Goal: Information Seeking & Learning: Learn about a topic

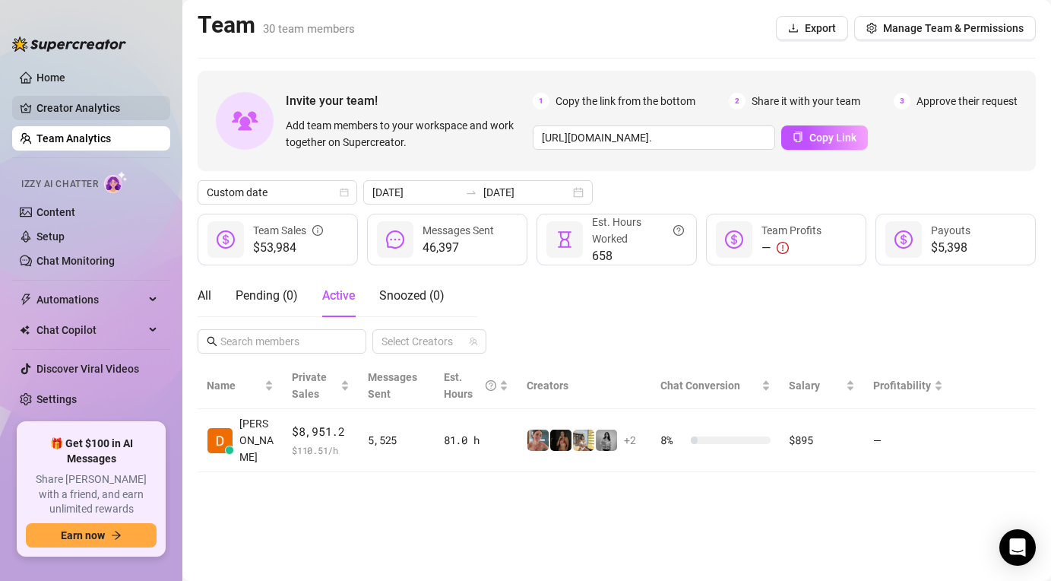
click at [67, 107] on link "Creator Analytics" at bounding box center [97, 108] width 122 height 24
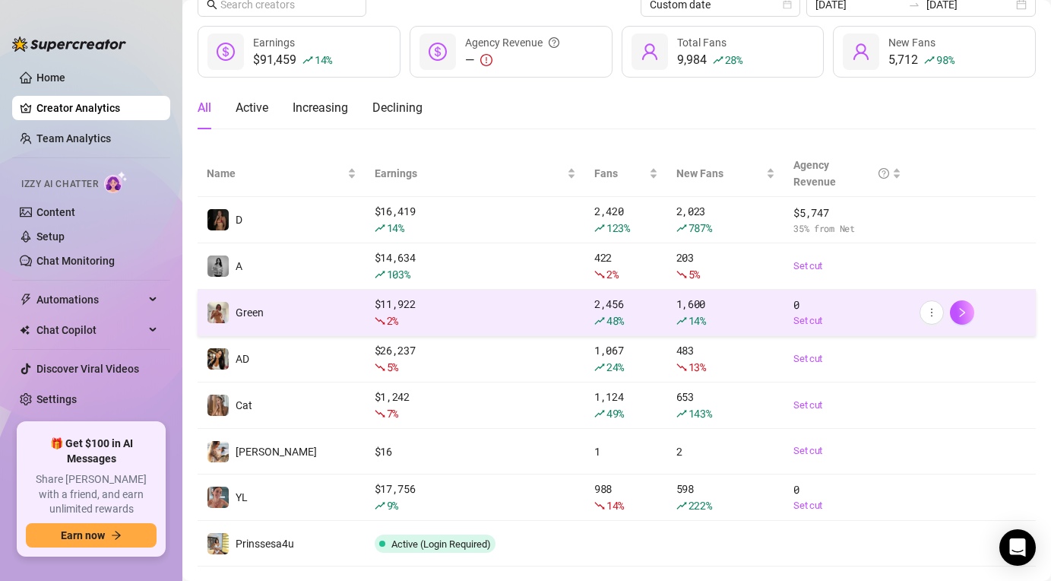
scroll to position [97, 0]
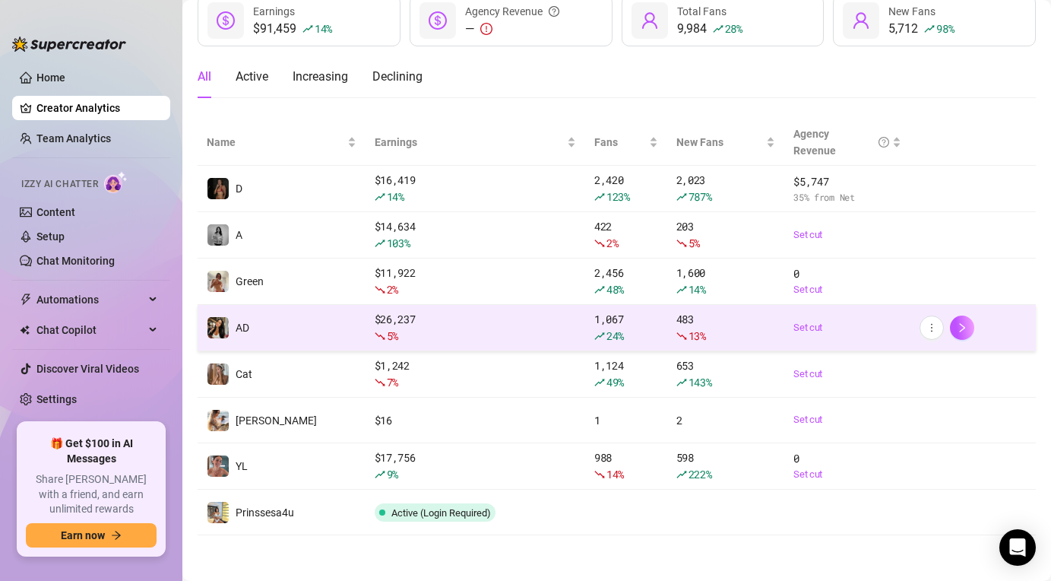
click at [468, 329] on div "5 %" at bounding box center [475, 336] width 201 height 17
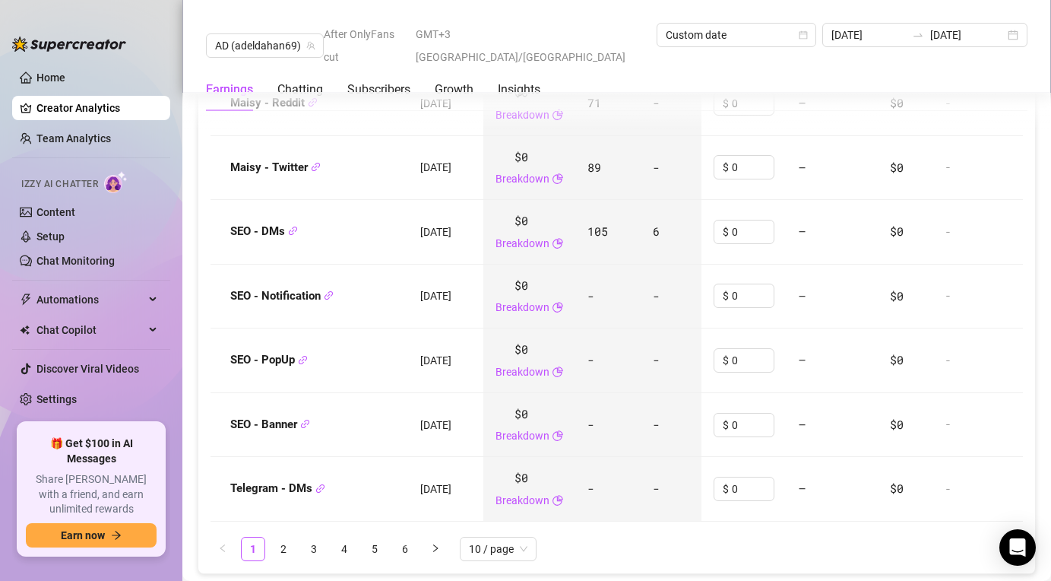
scroll to position [2320, 0]
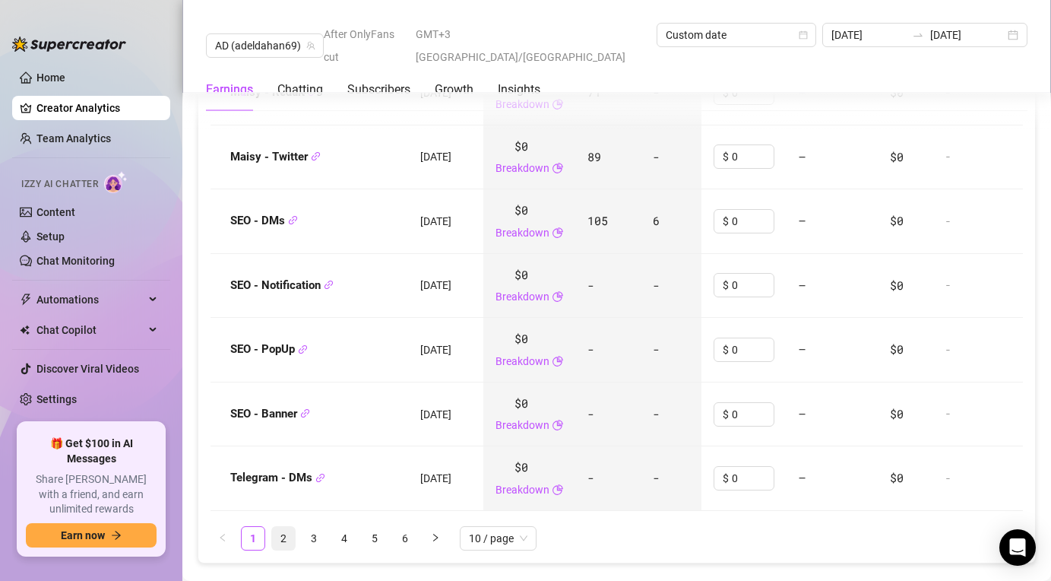
click at [287, 527] on link "2" at bounding box center [283, 538] width 23 height 23
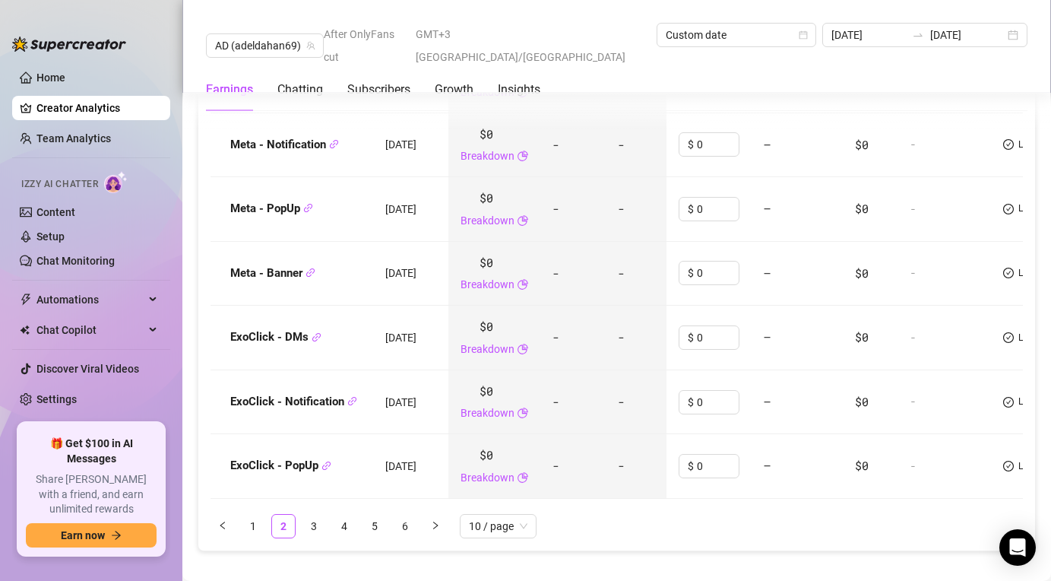
scroll to position [2346, 0]
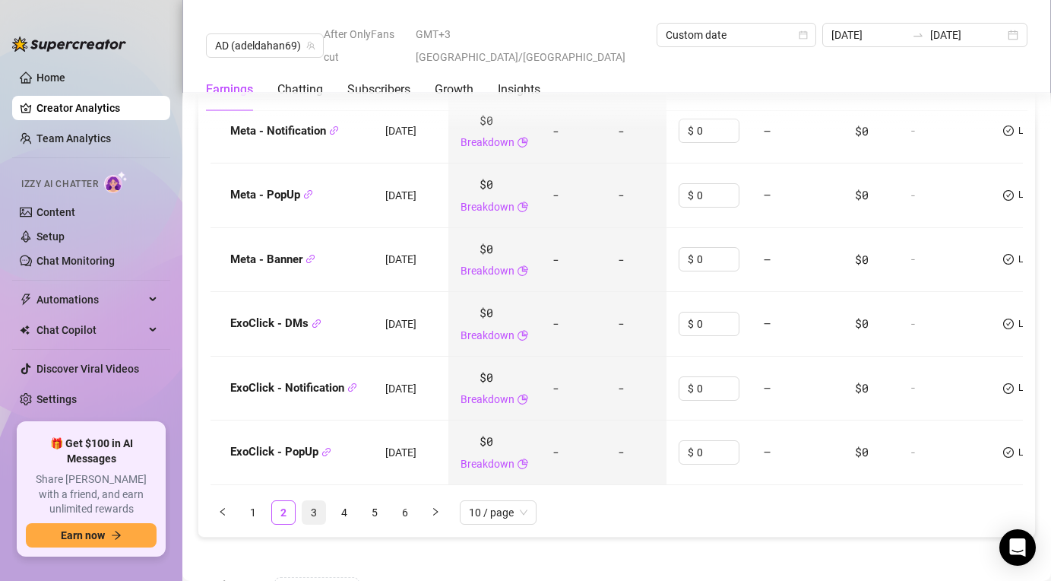
click at [315, 501] on link "3" at bounding box center [314, 512] width 23 height 23
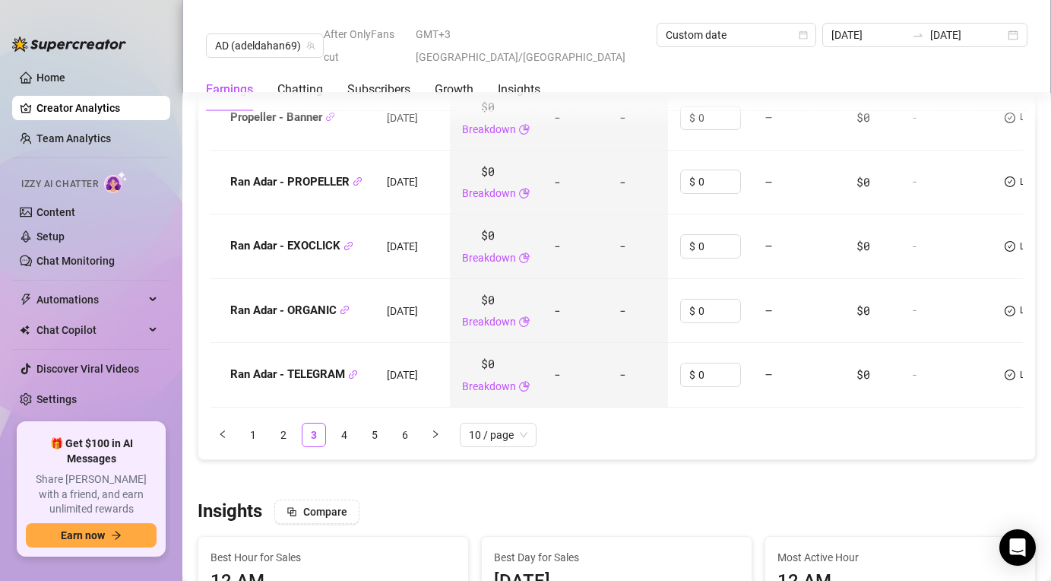
scroll to position [2436, 0]
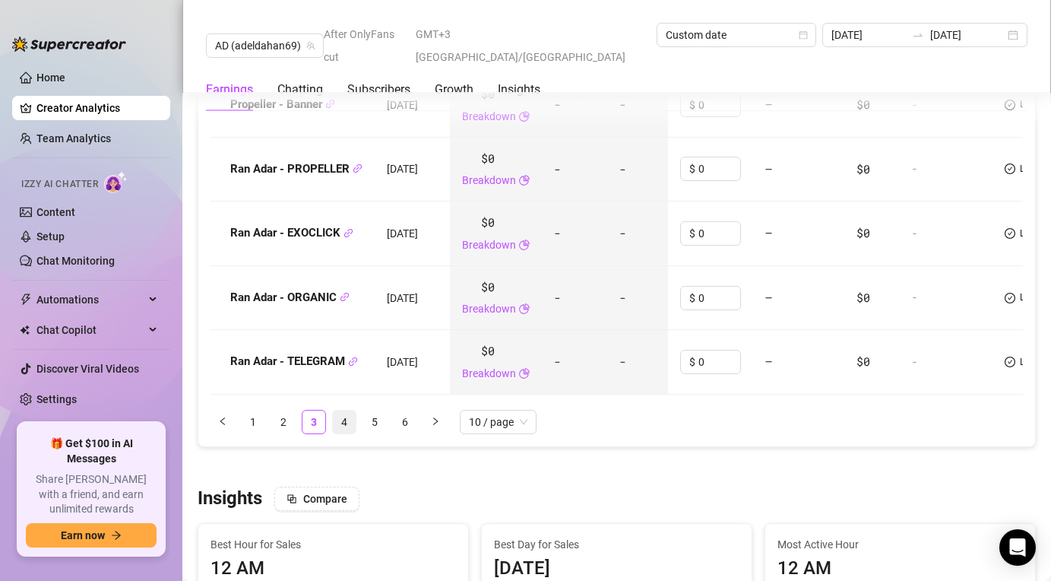
click at [355, 410] on link "4" at bounding box center [344, 421] width 23 height 23
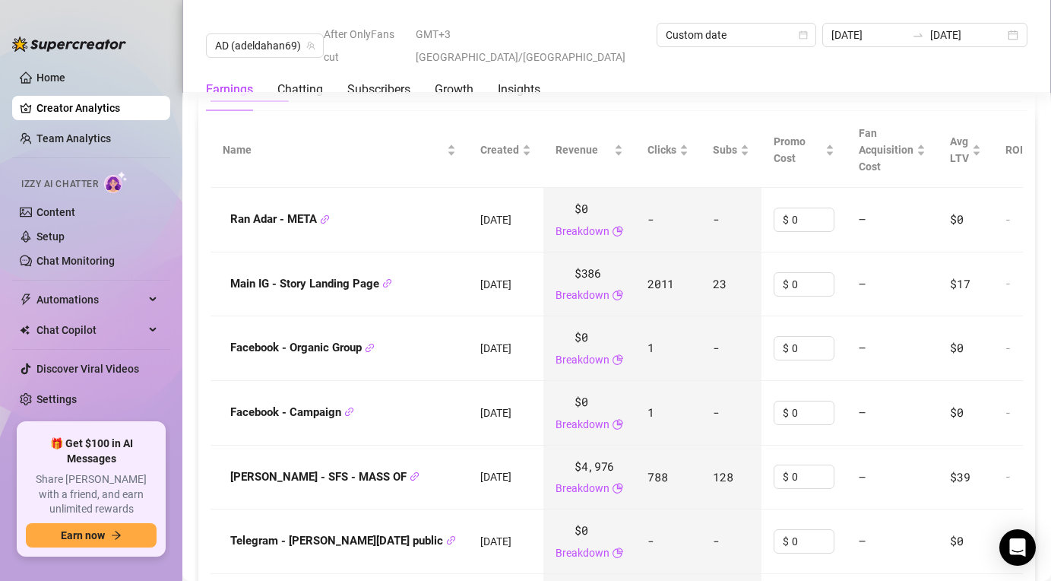
scroll to position [1998, 0]
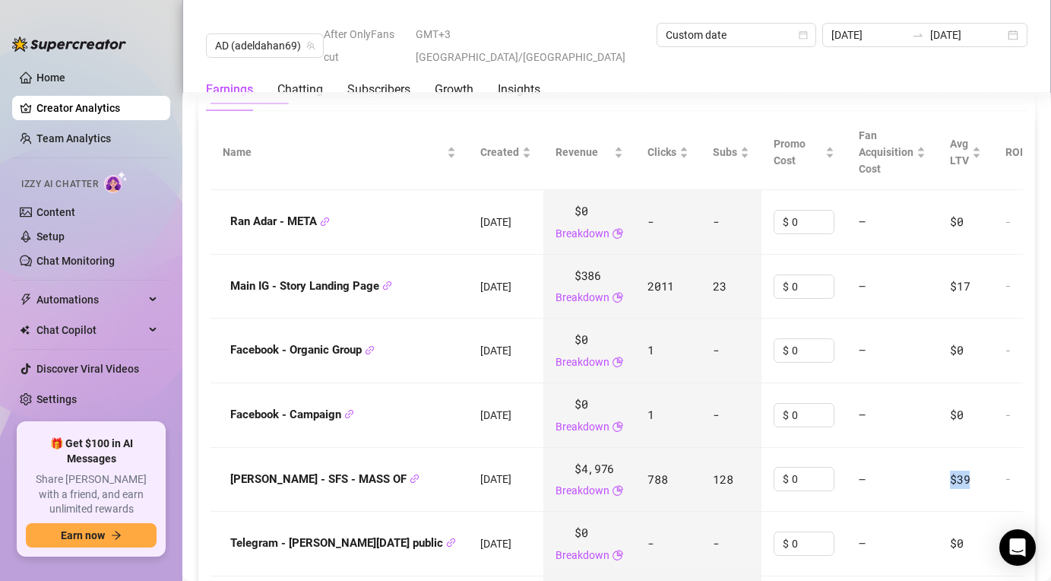
drag, startPoint x: 933, startPoint y: 445, endPoint x: 877, endPoint y: 446, distance: 55.5
click at [877, 448] on tr "[PERSON_NAME] - SFS - MASS OF [DATE] $4,976 Breakdown 788 128 $ 0 — $39 - Last …" at bounding box center [717, 480] width 1012 height 65
click at [877, 448] on td "—" at bounding box center [892, 480] width 91 height 65
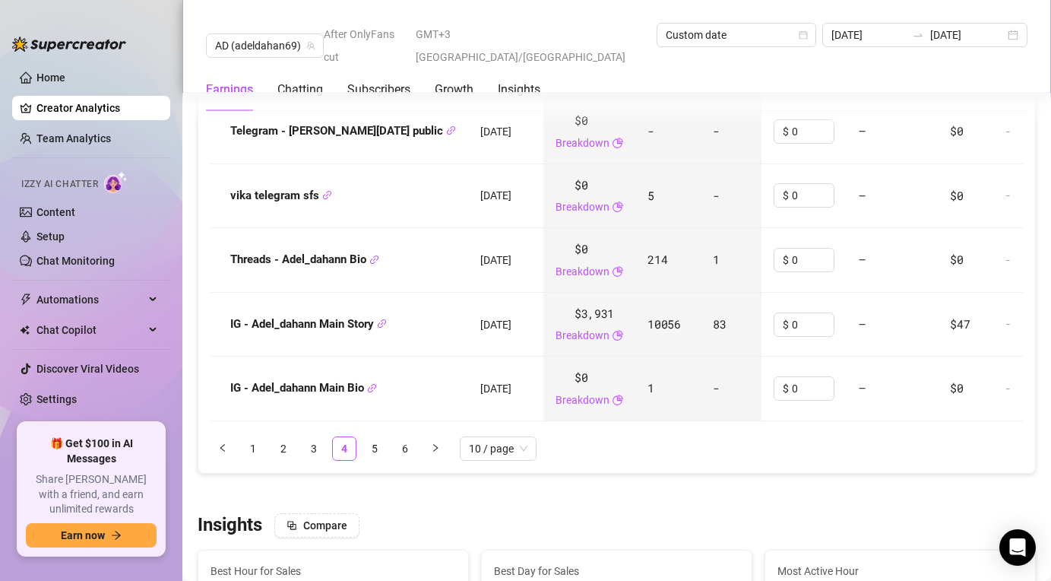
scroll to position [2405, 0]
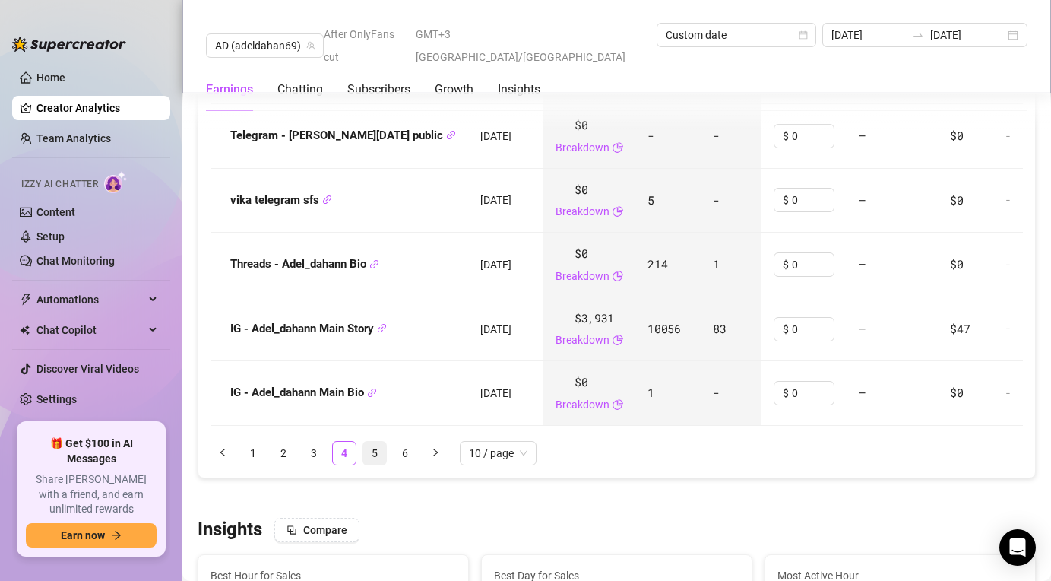
click at [369, 442] on link "5" at bounding box center [374, 453] width 23 height 23
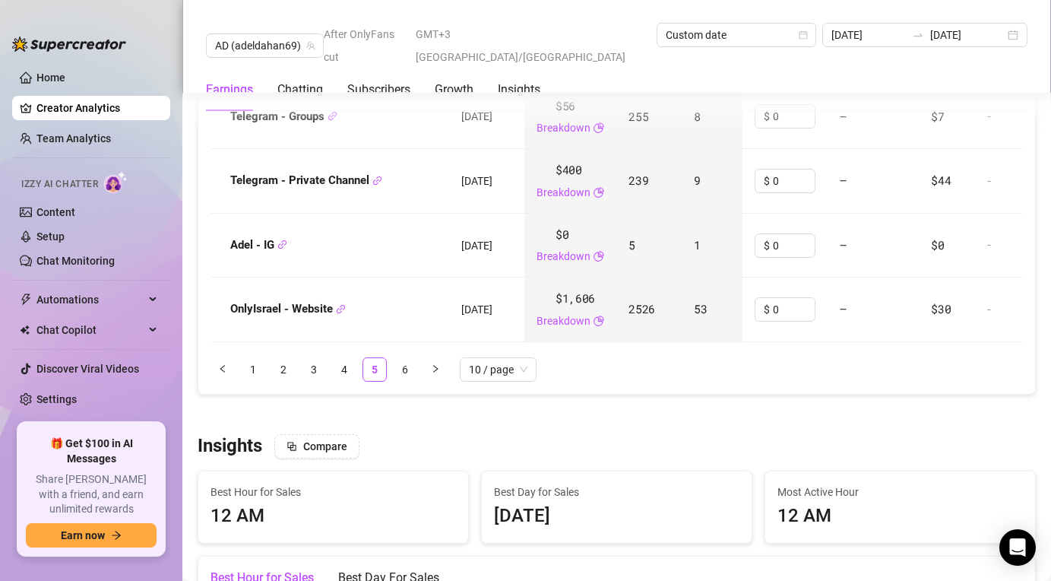
scroll to position [2488, 0]
click at [398, 359] on link "6" at bounding box center [405, 370] width 23 height 23
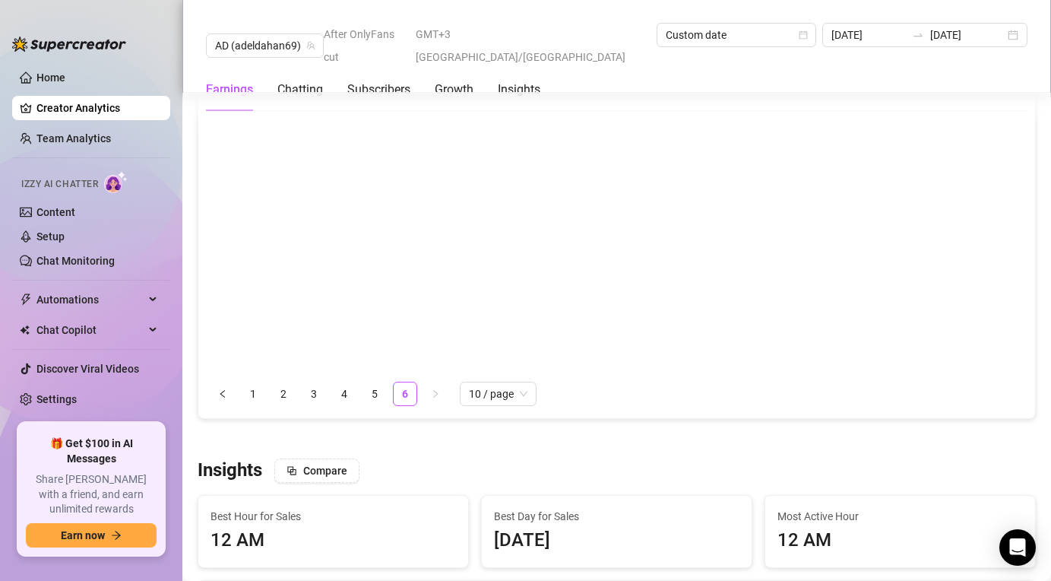
scroll to position [2220, 0]
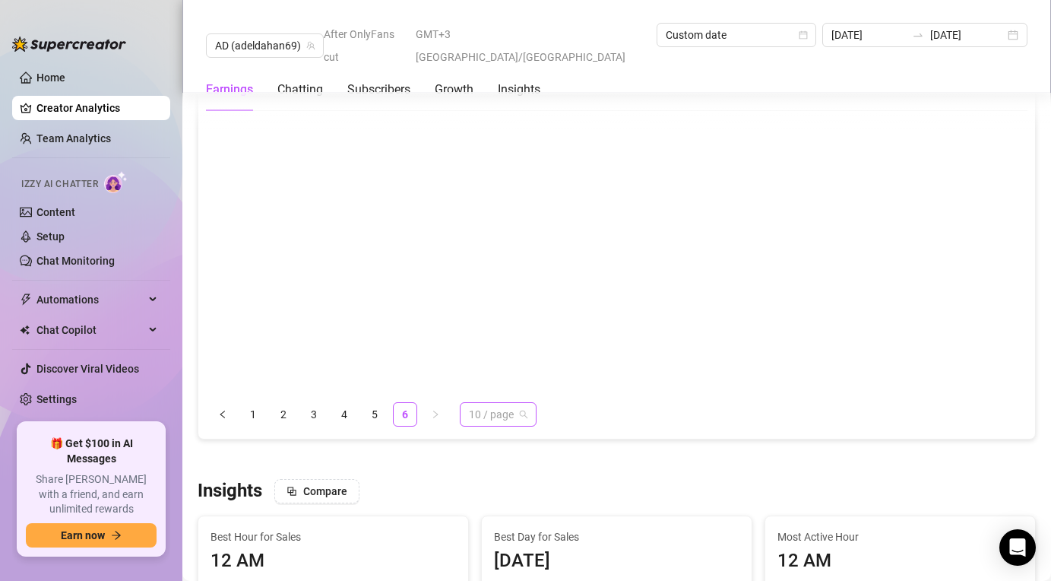
click at [522, 403] on span "10 / page" at bounding box center [498, 414] width 59 height 23
click at [486, 485] on div "50 / page" at bounding box center [498, 493] width 52 height 17
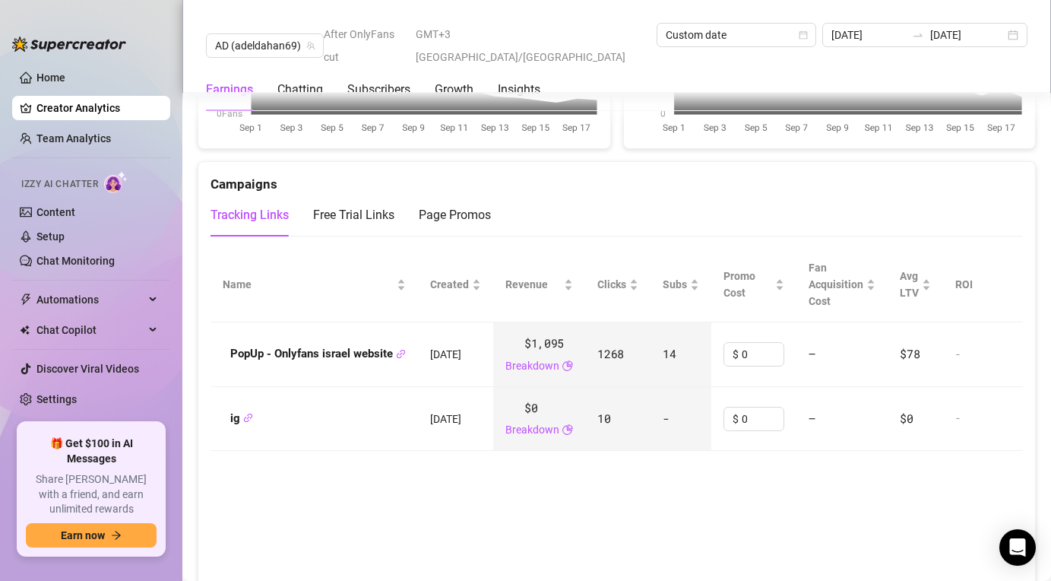
scroll to position [1922, 0]
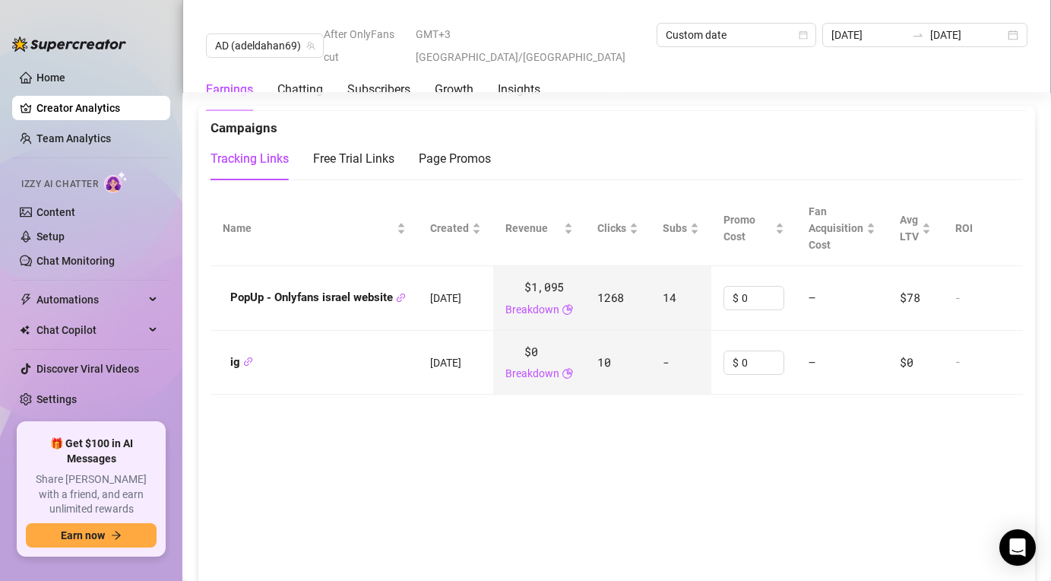
click at [458, 477] on div "Name Created Revenue Clicks Subs Promo Cost Fan Acquisition Cost Avg LTV ROI Sc…" at bounding box center [617, 438] width 813 height 494
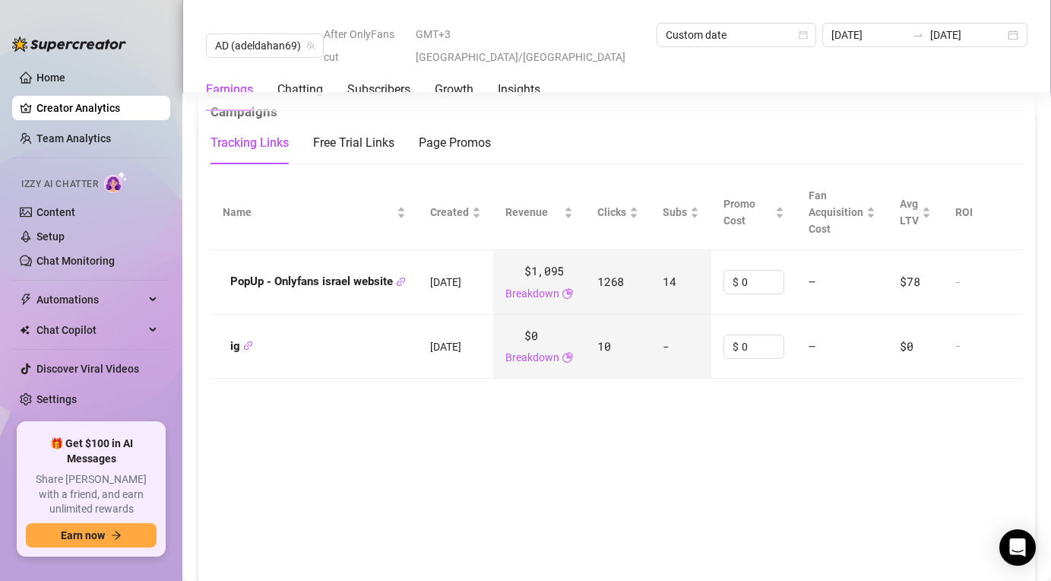
scroll to position [2224, 0]
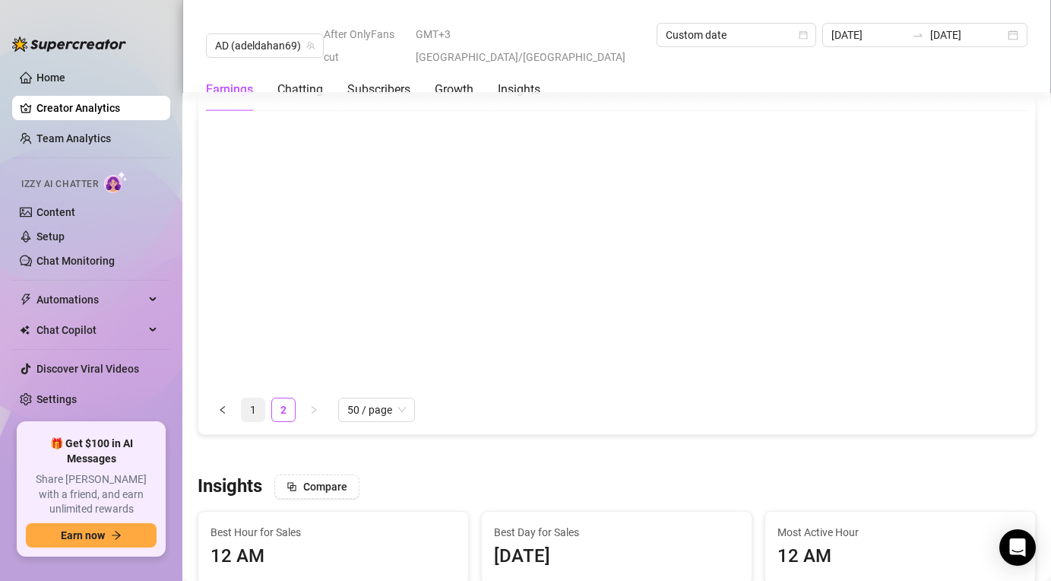
click at [252, 398] on link "1" at bounding box center [253, 409] width 23 height 23
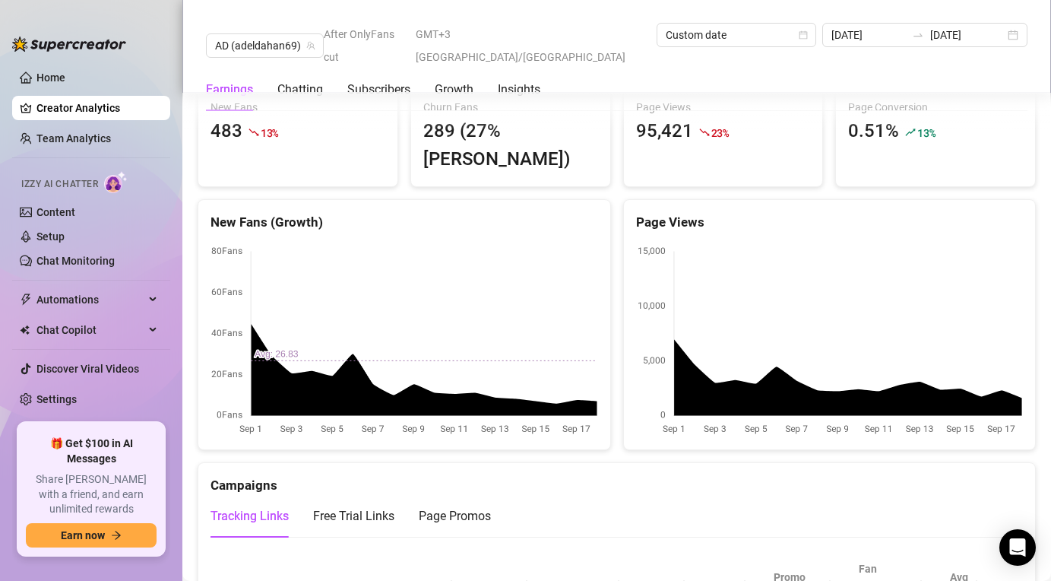
scroll to position [1592, 0]
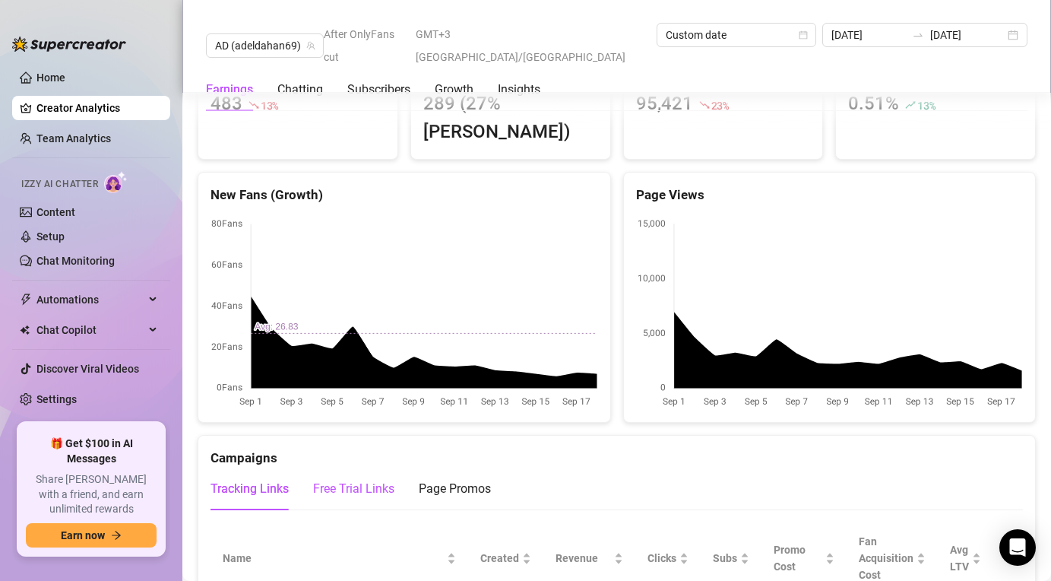
click at [366, 480] on div "Free Trial Links" at bounding box center [353, 489] width 81 height 18
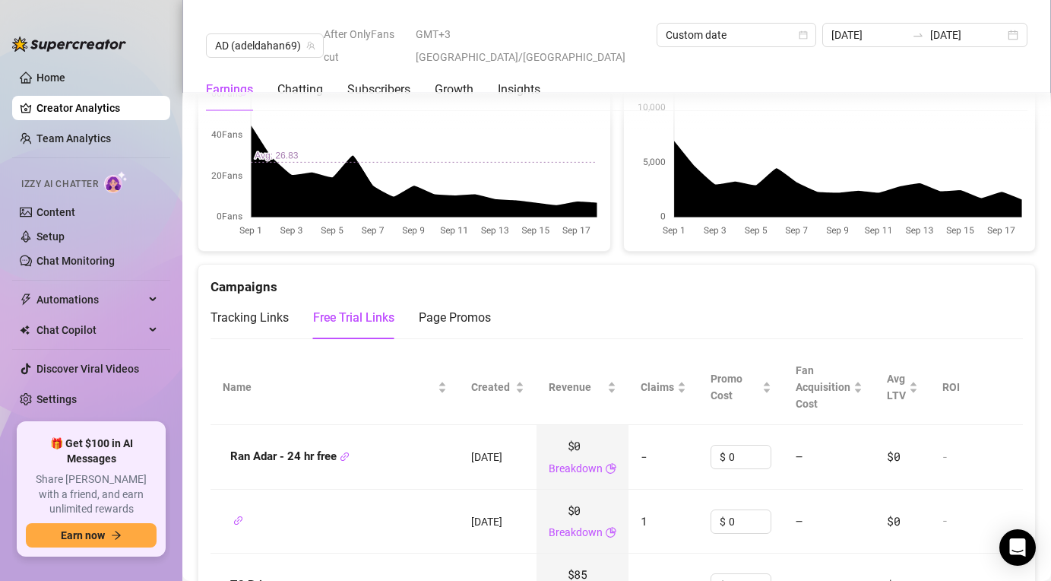
scroll to position [1713, 0]
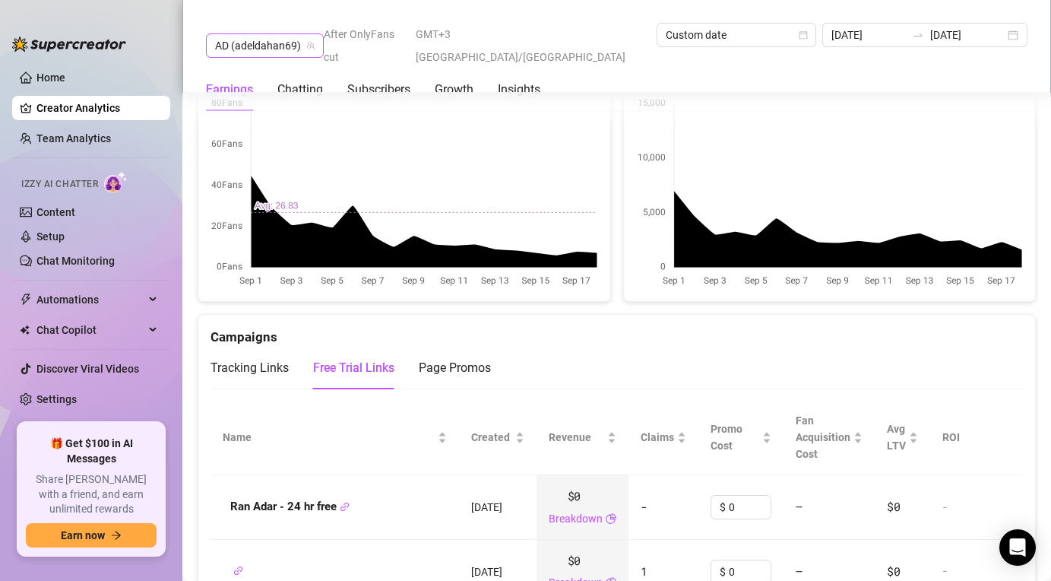
click at [298, 34] on span "AD (adeldahan69)" at bounding box center [265, 45] width 100 height 23
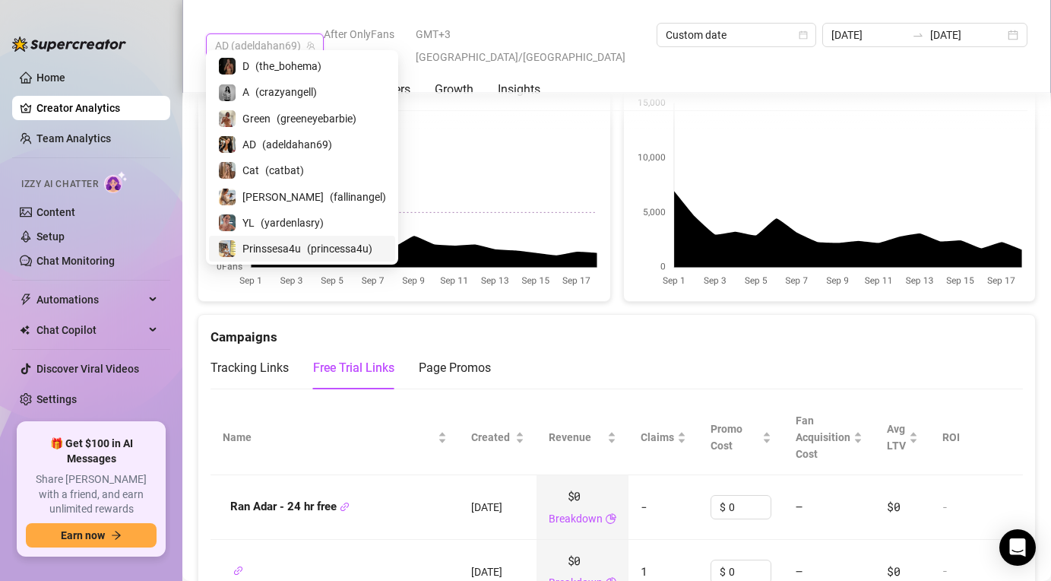
click at [304, 255] on div "Prinssesa4u ( princessa4u )" at bounding box center [302, 248] width 168 height 18
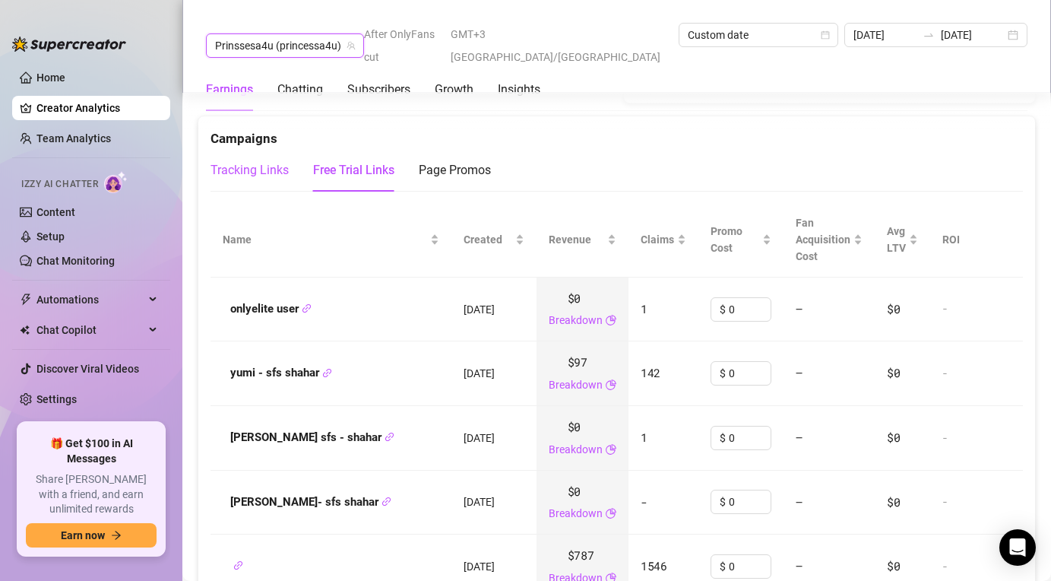
click at [255, 161] on div "Tracking Links" at bounding box center [250, 170] width 78 height 18
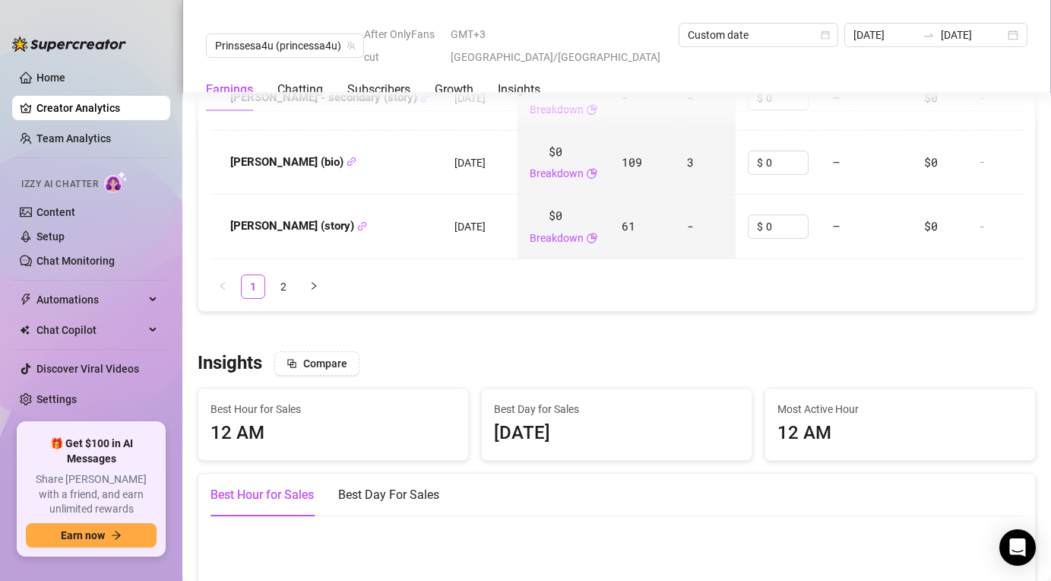
scroll to position [2608, 0]
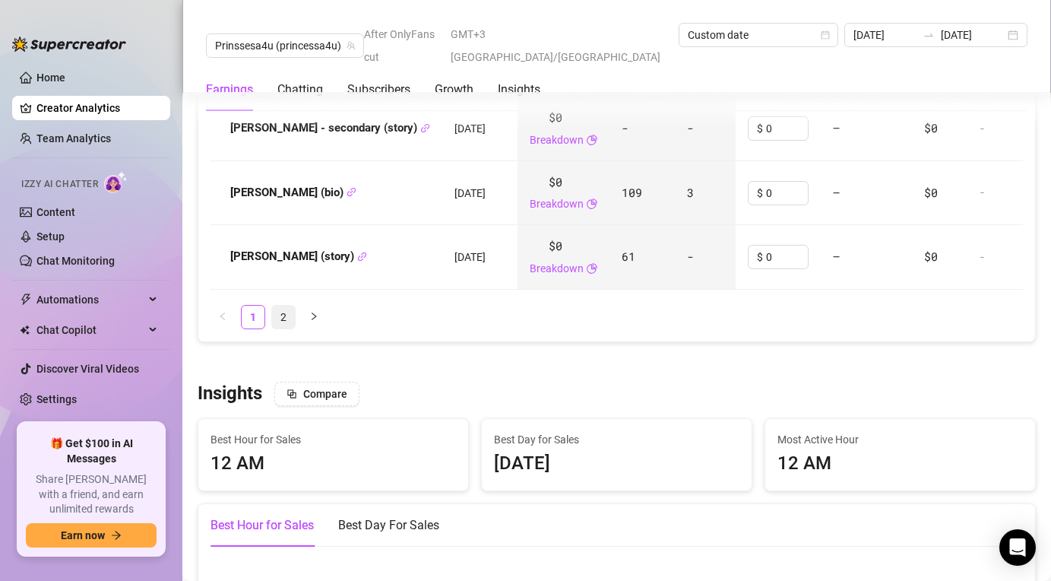
click at [281, 306] on link "2" at bounding box center [283, 317] width 23 height 23
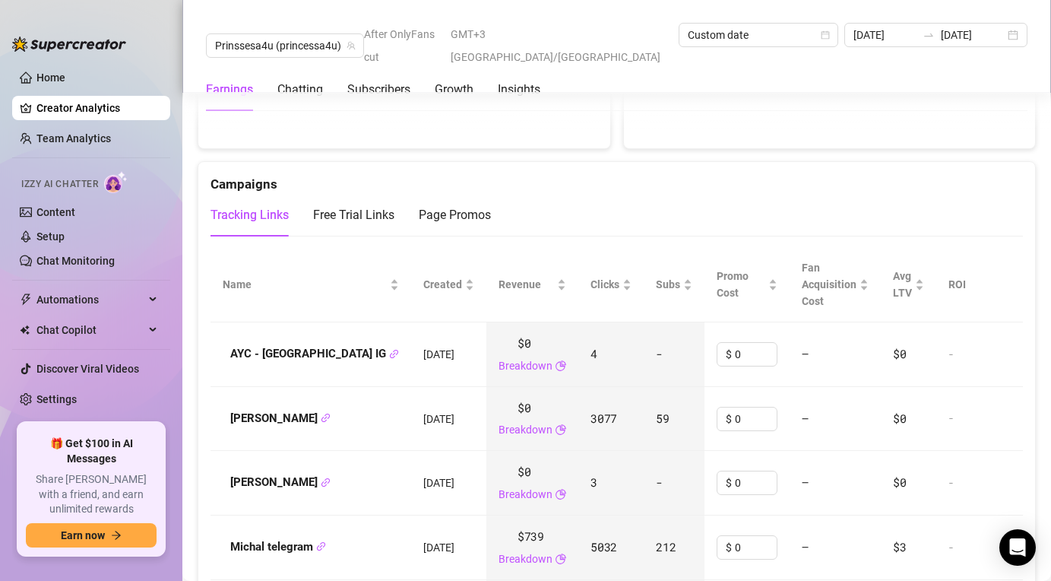
scroll to position [1758, 0]
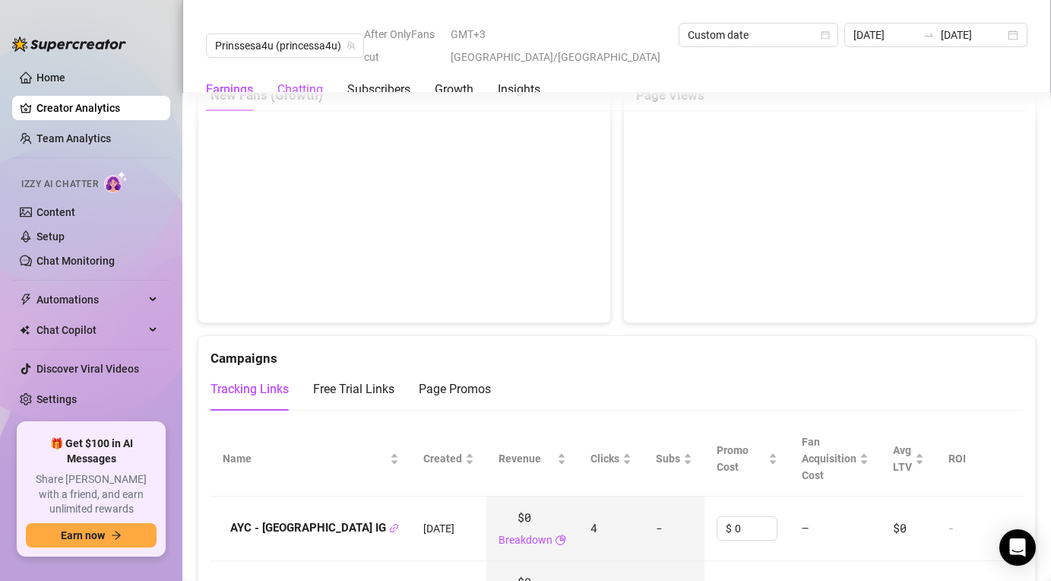
click at [296, 81] on div "Chatting" at bounding box center [300, 90] width 46 height 18
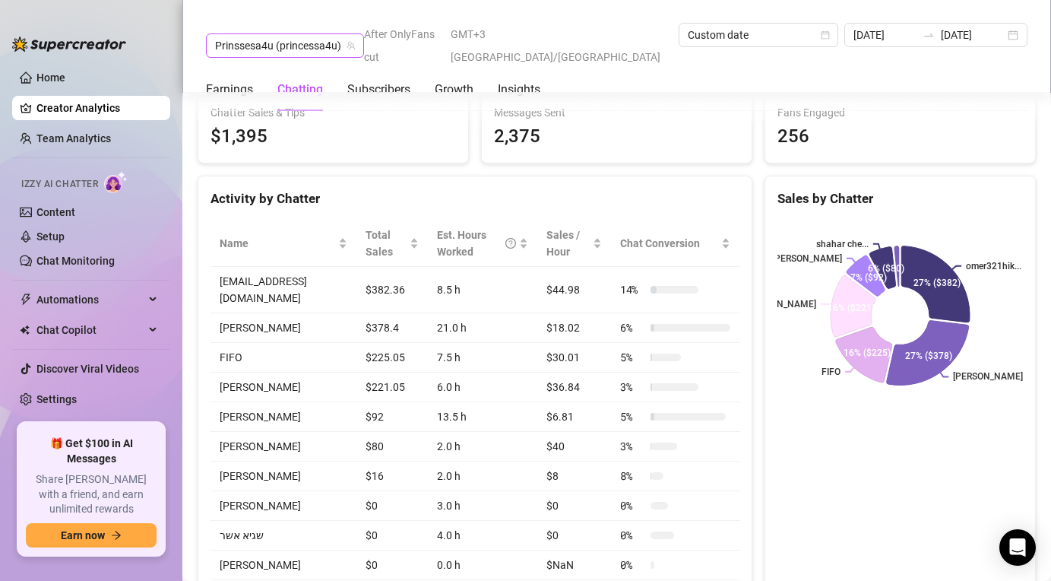
scroll to position [568, 0]
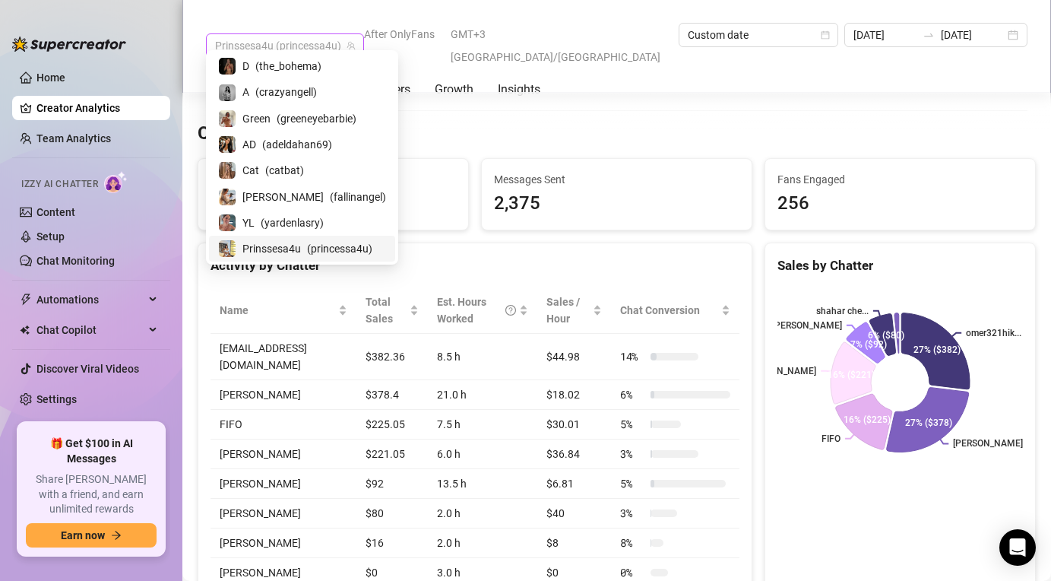
click at [294, 34] on span "Prinssesa4u (princessa4u)" at bounding box center [285, 45] width 140 height 23
click at [268, 69] on span "( the_bohema )" at bounding box center [288, 66] width 66 height 17
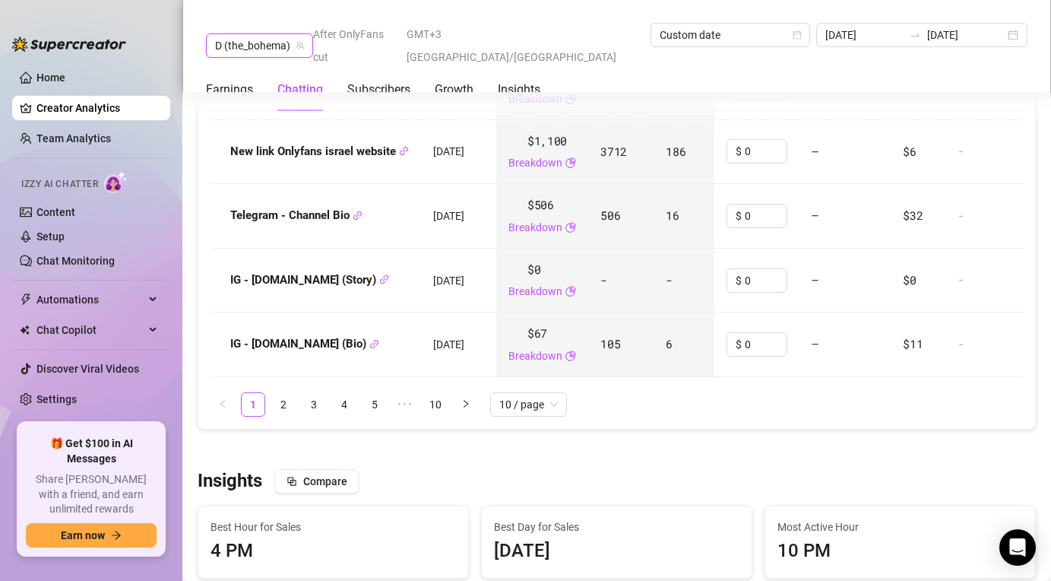
scroll to position [2618, 0]
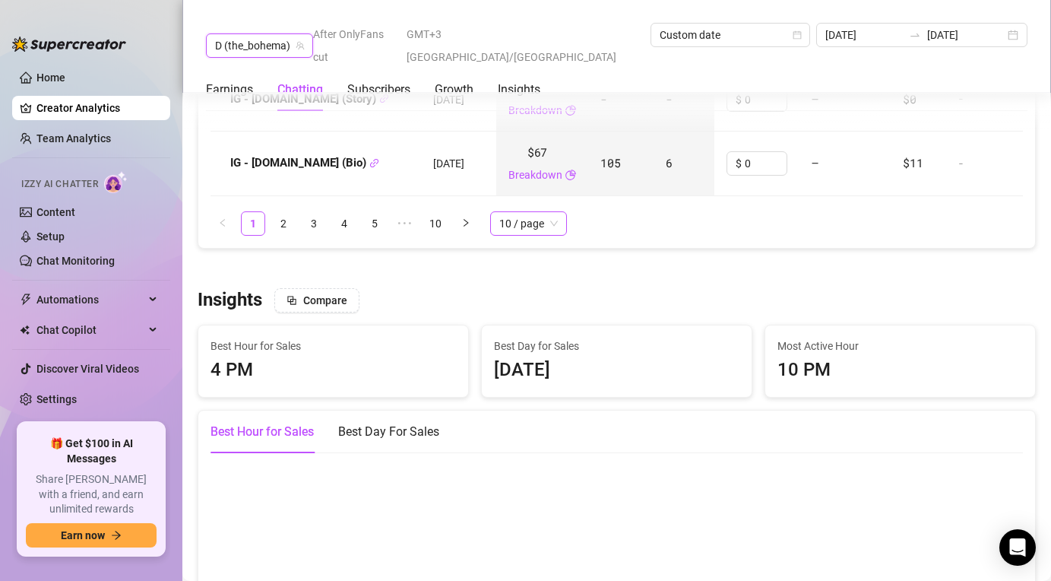
click at [543, 224] on span "10 / page" at bounding box center [528, 223] width 59 height 23
click at [531, 326] on div "100 / page" at bounding box center [528, 326] width 52 height 17
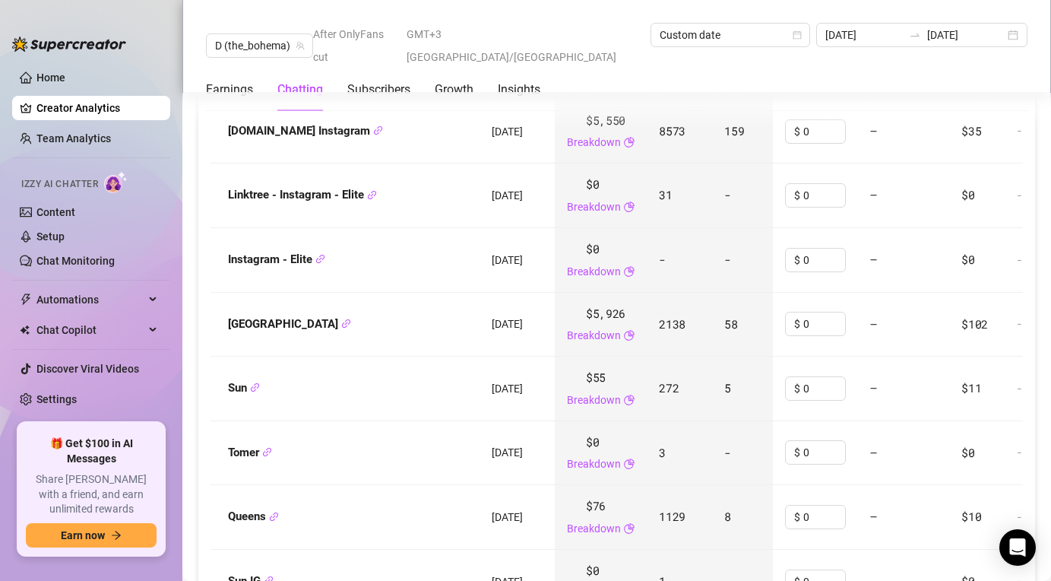
scroll to position [6249, 0]
drag, startPoint x: 1019, startPoint y: 318, endPoint x: 977, endPoint y: 318, distance: 41.8
click at [977, 318] on td "$102" at bounding box center [976, 325] width 55 height 65
drag, startPoint x: 603, startPoint y: 312, endPoint x: 645, endPoint y: 312, distance: 41.8
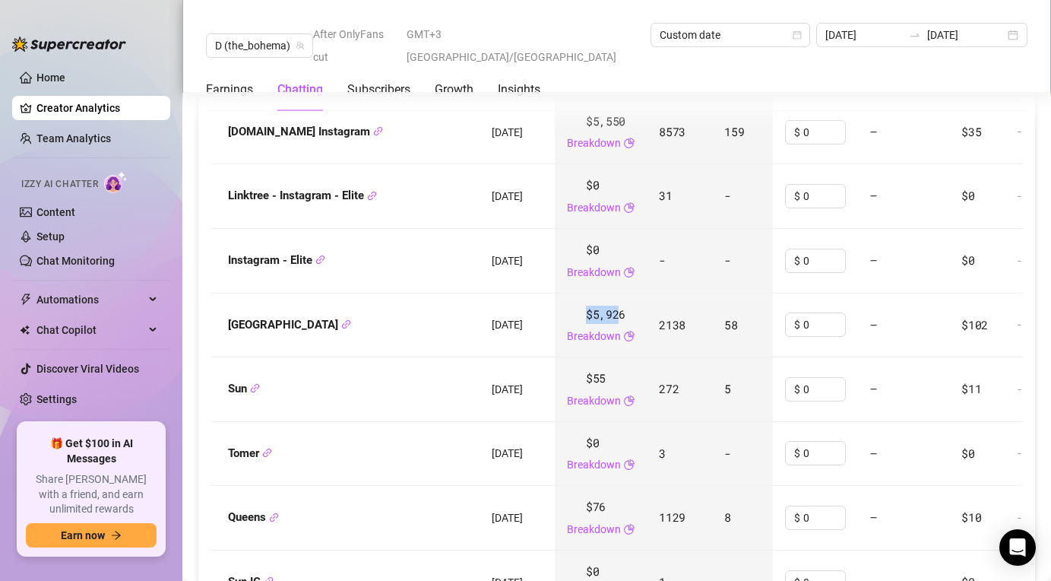
click at [635, 312] on div "$5,926 Breakdown" at bounding box center [601, 326] width 68 height 40
click at [626, 312] on span "$5,926" at bounding box center [606, 315] width 40 height 18
click at [480, 335] on td "[GEOGRAPHIC_DATA]" at bounding box center [343, 325] width 271 height 65
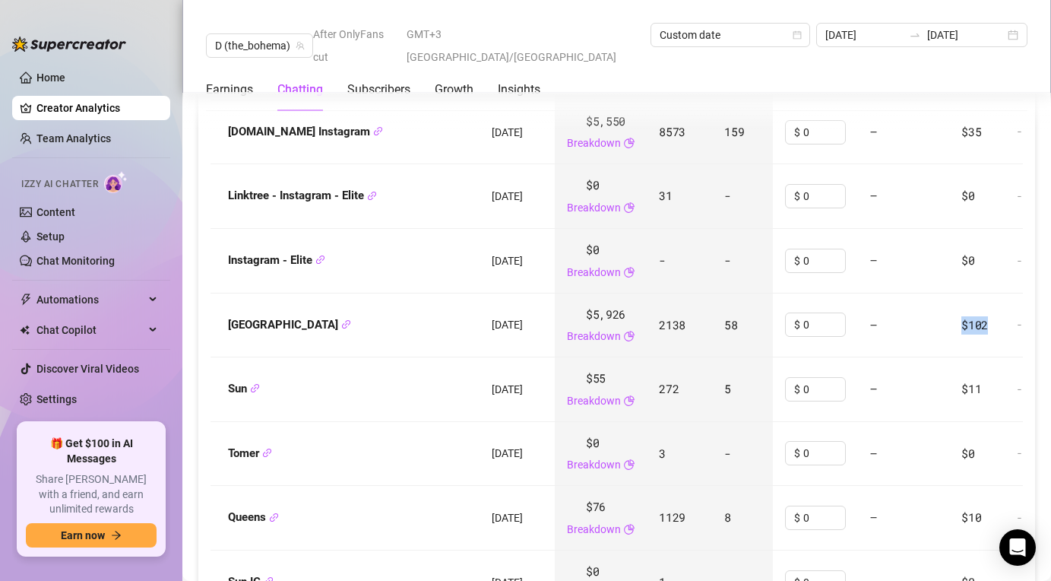
drag, startPoint x: 1019, startPoint y: 329, endPoint x: 970, endPoint y: 329, distance: 49.4
click at [970, 329] on tr "Miami [DATE] $5,926 Breakdown 2138 58 $ 0 — $102 - Last scan: a month ago" at bounding box center [720, 325] width 1025 height 65
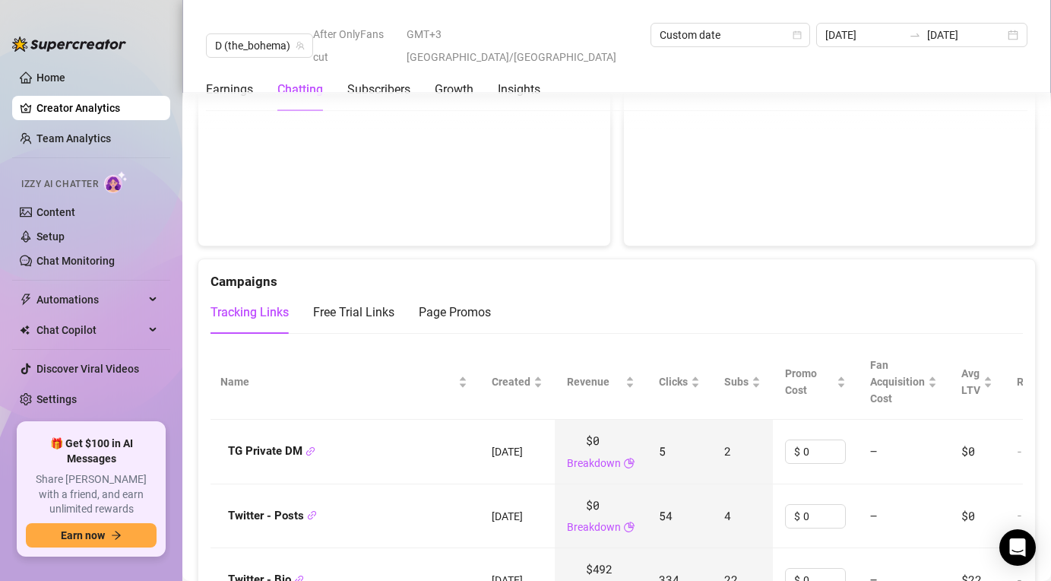
scroll to position [1756, 0]
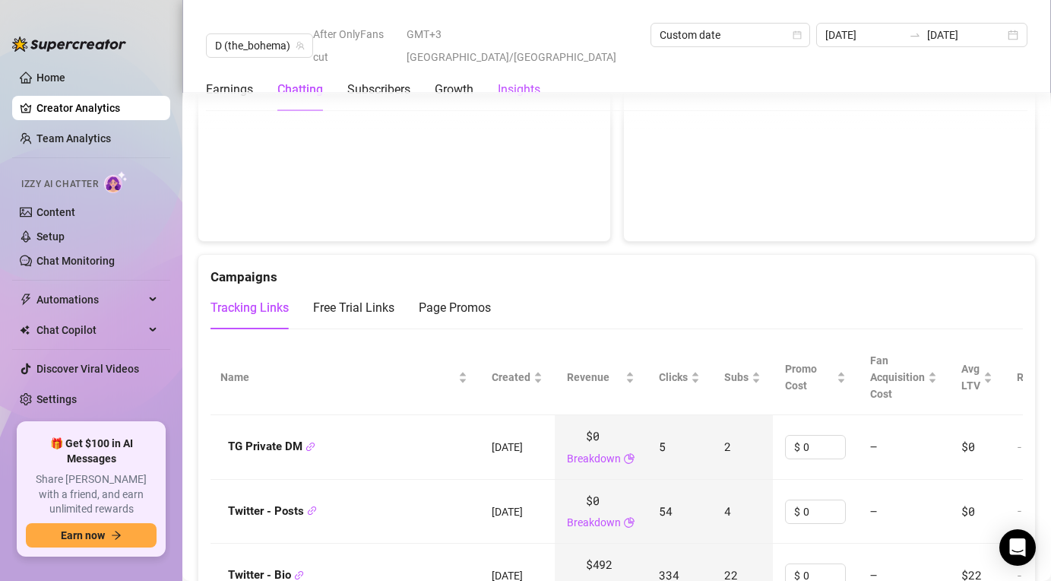
click at [513, 81] on div "Insights" at bounding box center [519, 90] width 43 height 18
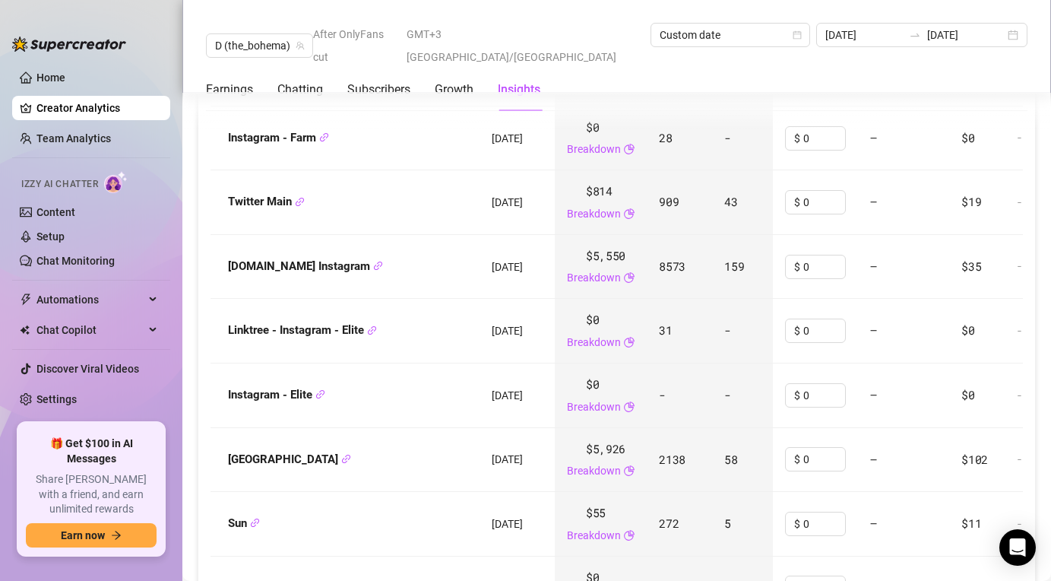
scroll to position [6041, 0]
